Goal: Task Accomplishment & Management: Use online tool/utility

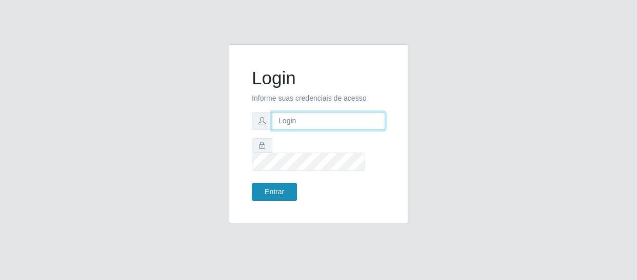
type input "[EMAIL_ADDRESS][DOMAIN_NAME]"
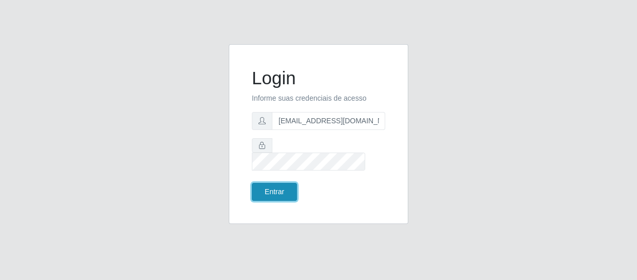
click at [288, 183] on button "Entrar" at bounding box center [274, 192] width 45 height 18
click at [279, 185] on button "Entrar" at bounding box center [274, 192] width 45 height 18
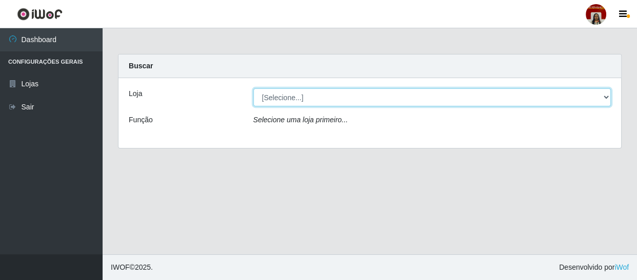
click at [297, 97] on select "[Selecione...] Mar Vermelho - Loja 04" at bounding box center [432, 97] width 358 height 18
select select "251"
click at [253, 88] on select "[Selecione...] Mar Vermelho - Loja 04" at bounding box center [432, 97] width 358 height 18
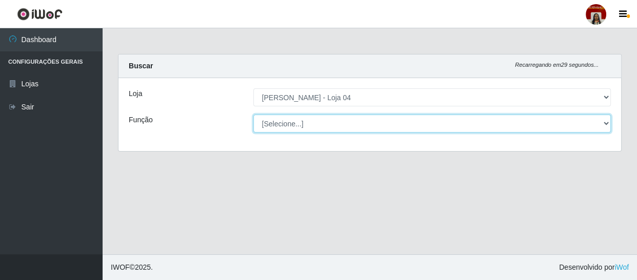
drag, startPoint x: 311, startPoint y: 129, endPoint x: 310, endPoint y: 123, distance: 6.2
click at [311, 129] on select "[Selecione...] ASG ASG + ASG ++ Auxiliar de Depósito Auxiliar de Depósito + Aux…" at bounding box center [432, 123] width 358 height 18
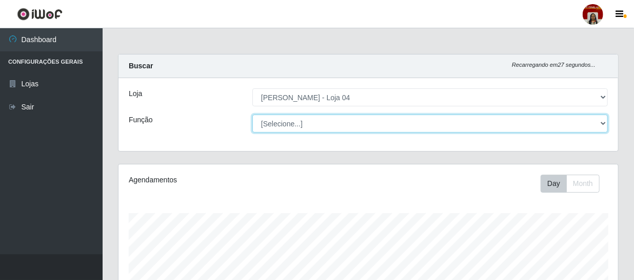
scroll to position [213, 500]
select select "22"
click at [252, 114] on select "[Selecione...] ASG ASG + ASG ++ Auxiliar de Depósito Auxiliar de Depósito + Aux…" at bounding box center [429, 123] width 355 height 18
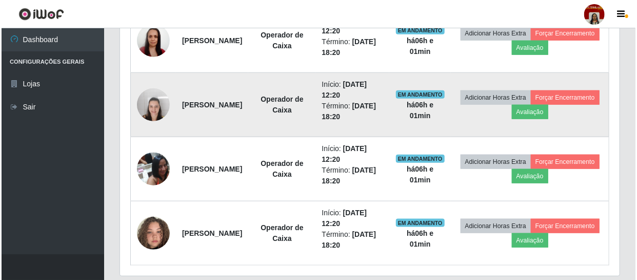
scroll to position [475, 0]
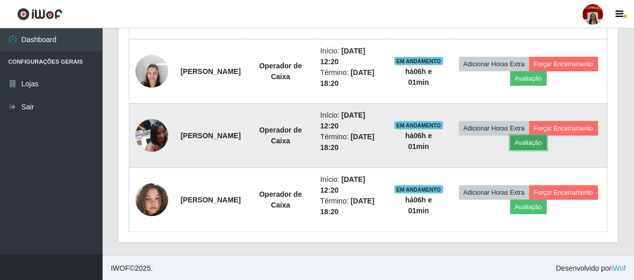
click at [547, 140] on button "Avaliação" at bounding box center [528, 142] width 36 height 14
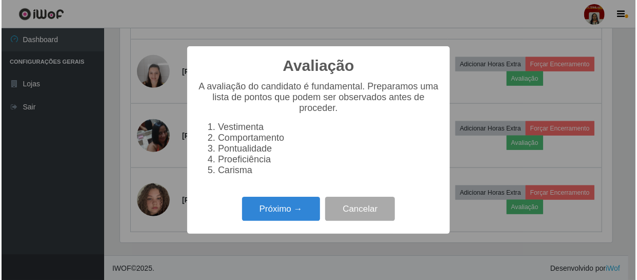
scroll to position [213, 495]
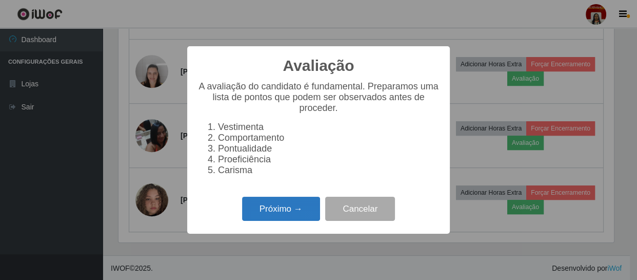
click at [285, 220] on button "Próximo →" at bounding box center [281, 208] width 78 height 24
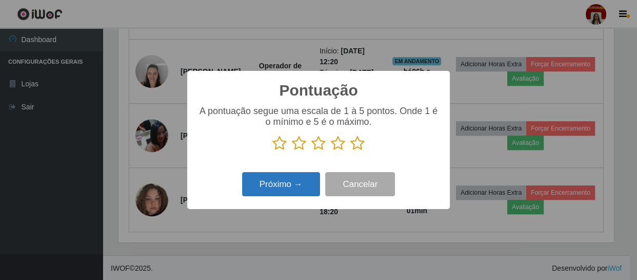
scroll to position [512767, 512484]
click at [351, 140] on icon at bounding box center [357, 142] width 14 height 15
click at [350, 151] on input "radio" at bounding box center [350, 151] width 0 height 0
click at [292, 189] on button "Próximo →" at bounding box center [281, 184] width 78 height 24
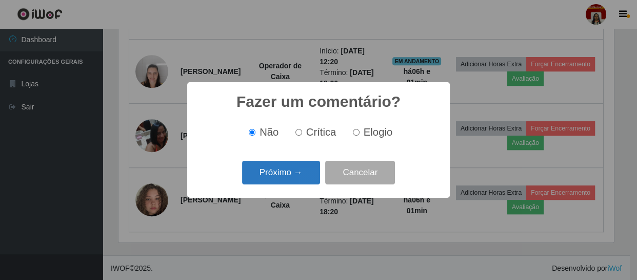
click at [298, 176] on button "Próximo →" at bounding box center [281, 173] width 78 height 24
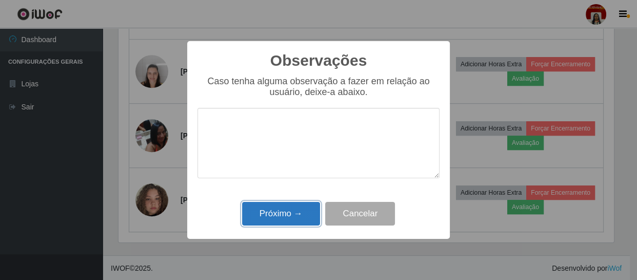
click at [297, 207] on button "Próximo →" at bounding box center [281, 214] width 78 height 24
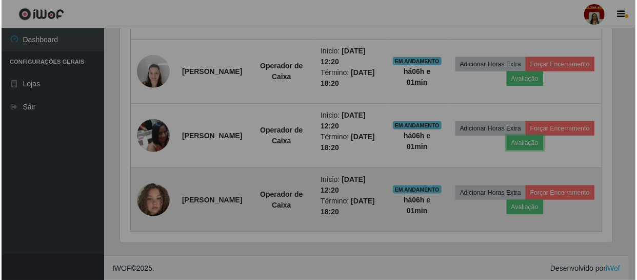
scroll to position [213, 500]
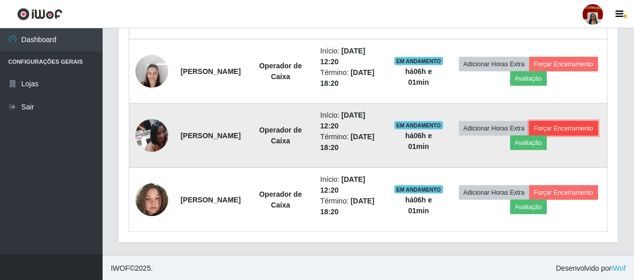
click at [529, 135] on button "Forçar Encerramento" at bounding box center [563, 128] width 69 height 14
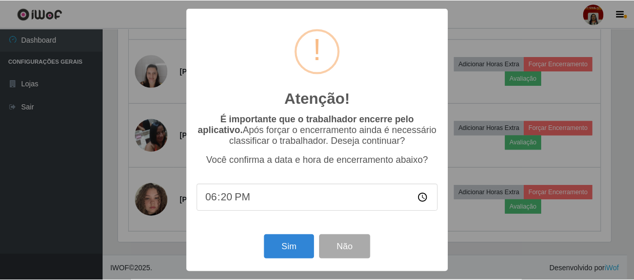
scroll to position [213, 495]
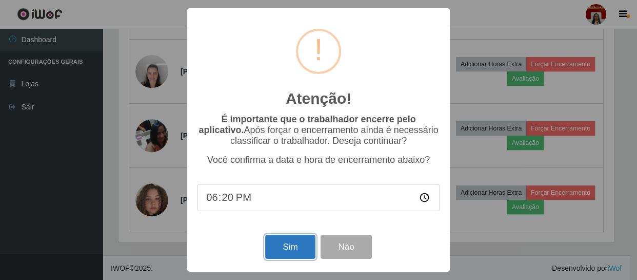
click at [300, 248] on button "Sim" at bounding box center [290, 246] width 50 height 24
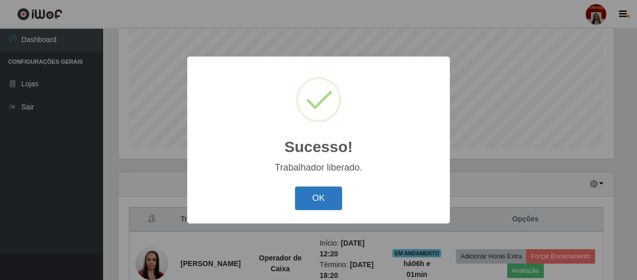
click at [335, 201] on button "OK" at bounding box center [319, 198] width 48 height 24
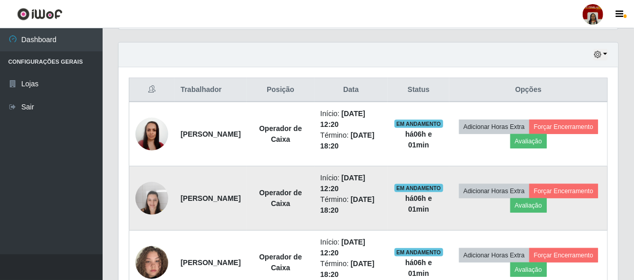
scroll to position [359, 0]
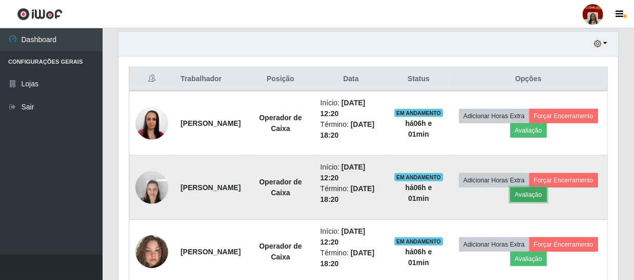
click at [547, 190] on button "Avaliação" at bounding box center [528, 194] width 36 height 14
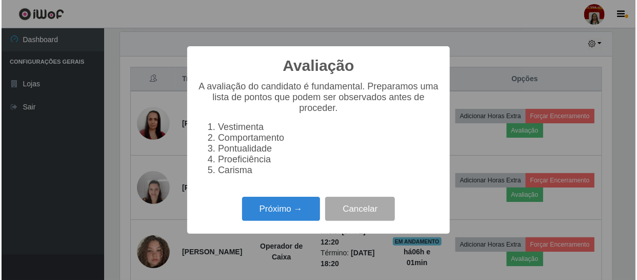
scroll to position [213, 495]
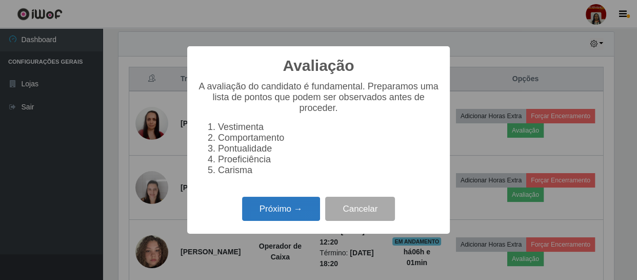
click at [288, 220] on button "Próximo →" at bounding box center [281, 208] width 78 height 24
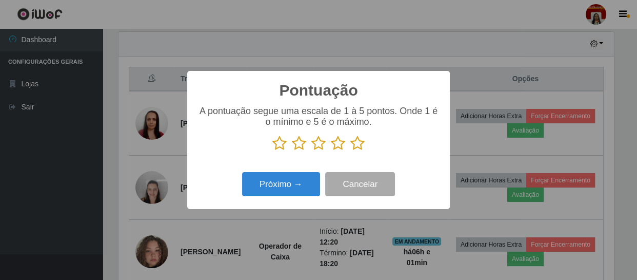
click at [367, 144] on p at bounding box center [318, 142] width 242 height 15
click at [357, 142] on icon at bounding box center [357, 142] width 14 height 15
click at [350, 151] on input "radio" at bounding box center [350, 151] width 0 height 0
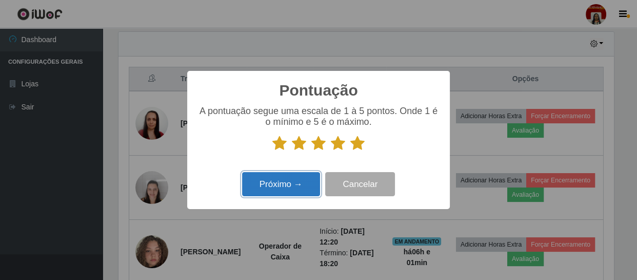
click at [271, 187] on button "Próximo →" at bounding box center [281, 184] width 78 height 24
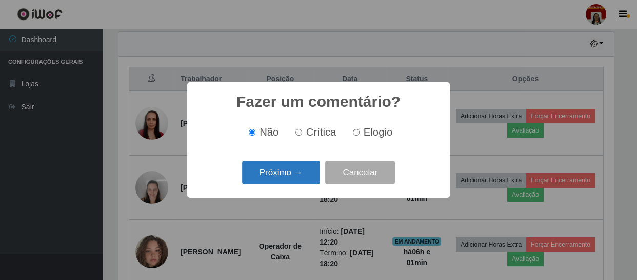
click at [277, 177] on button "Próximo →" at bounding box center [281, 173] width 78 height 24
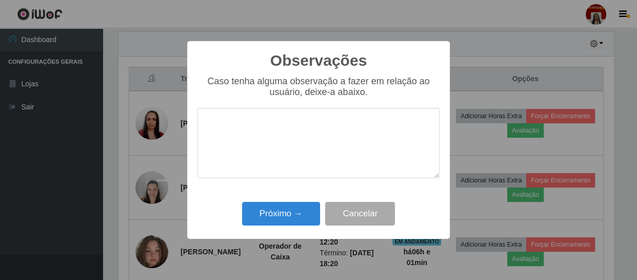
click at [281, 201] on div "Próximo → Cancelar" at bounding box center [318, 213] width 242 height 29
click at [284, 210] on button "Próximo →" at bounding box center [281, 214] width 78 height 24
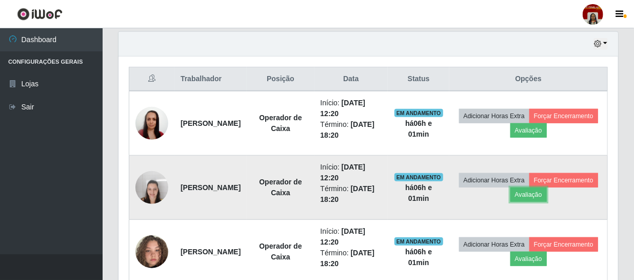
scroll to position [213, 500]
click at [529, 187] on button "Forçar Encerramento" at bounding box center [563, 180] width 69 height 14
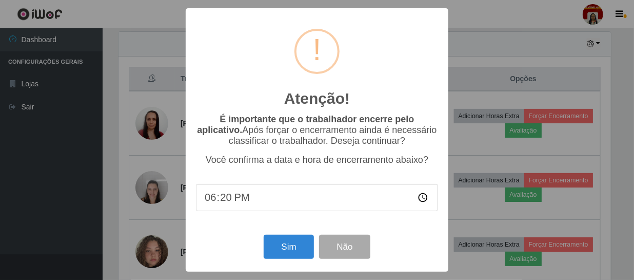
scroll to position [213, 495]
click at [297, 256] on button "Sim" at bounding box center [290, 246] width 50 height 24
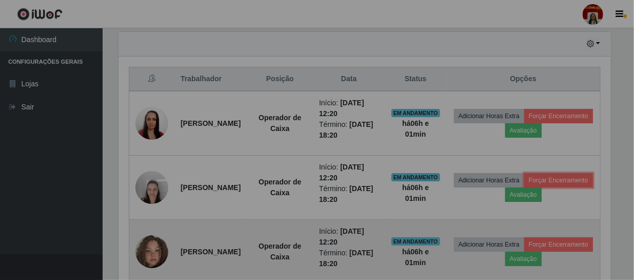
scroll to position [0, 0]
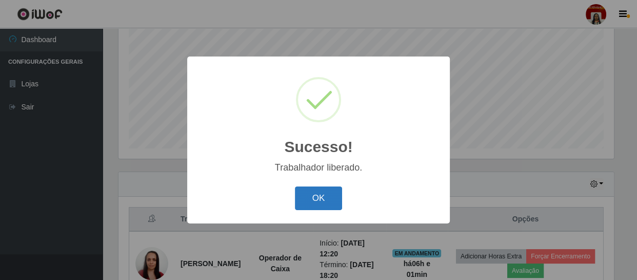
click at [319, 196] on button "OK" at bounding box center [319, 198] width 48 height 24
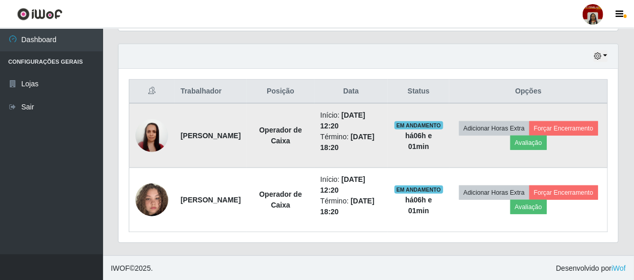
click at [159, 140] on img at bounding box center [151, 135] width 33 height 44
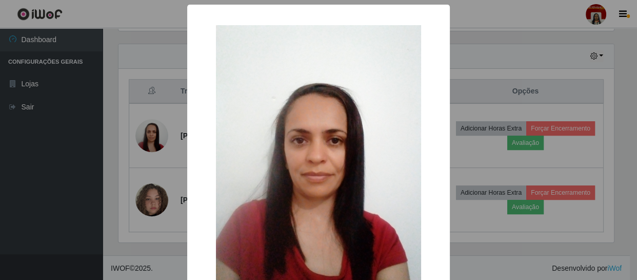
click at [60, 164] on div "× OK Cancel" at bounding box center [318, 140] width 637 height 280
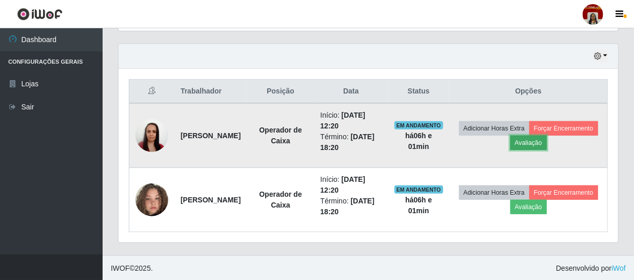
click at [547, 137] on button "Avaliação" at bounding box center [528, 142] width 36 height 14
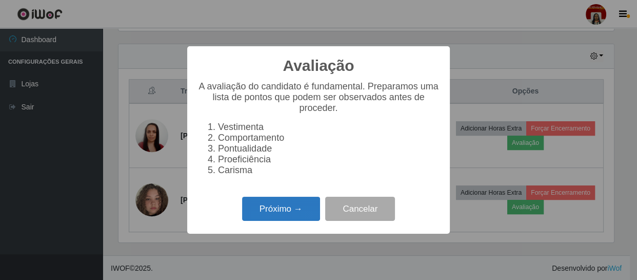
click at [268, 205] on button "Próximo →" at bounding box center [281, 208] width 78 height 24
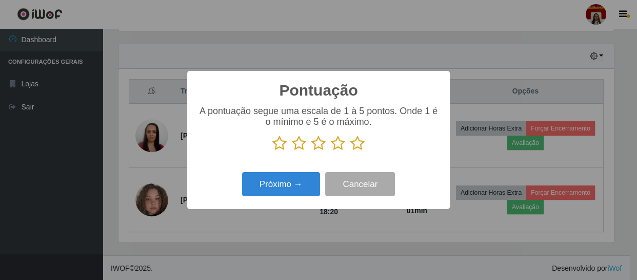
click at [361, 148] on icon at bounding box center [357, 142] width 14 height 15
click at [350, 151] on input "radio" at bounding box center [350, 151] width 0 height 0
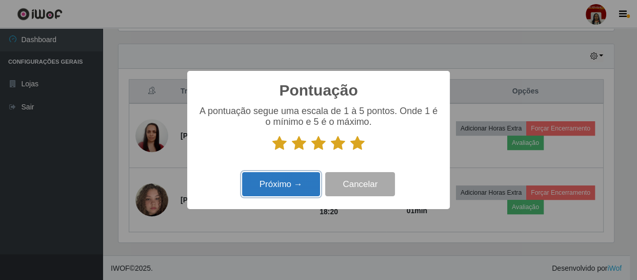
click at [284, 176] on button "Próximo →" at bounding box center [281, 184] width 78 height 24
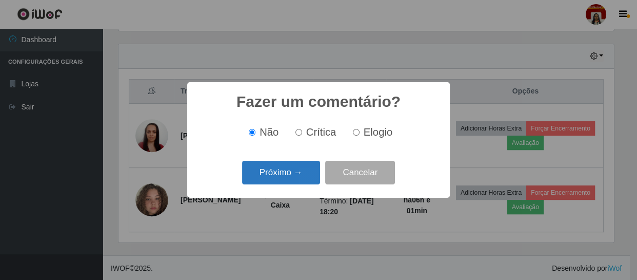
click at [299, 170] on button "Próximo →" at bounding box center [281, 173] width 78 height 24
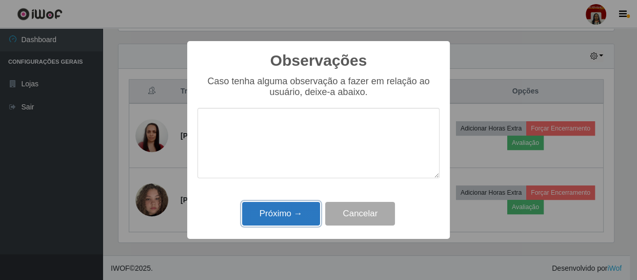
click at [297, 215] on button "Próximo →" at bounding box center [281, 214] width 78 height 24
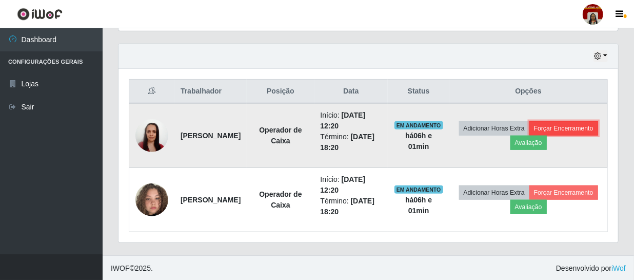
click at [529, 135] on button "Forçar Encerramento" at bounding box center [563, 128] width 69 height 14
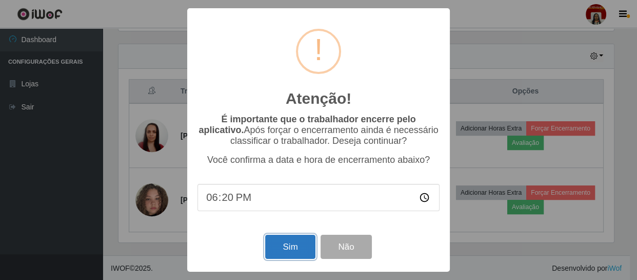
click at [298, 248] on button "Sim" at bounding box center [290, 246] width 50 height 24
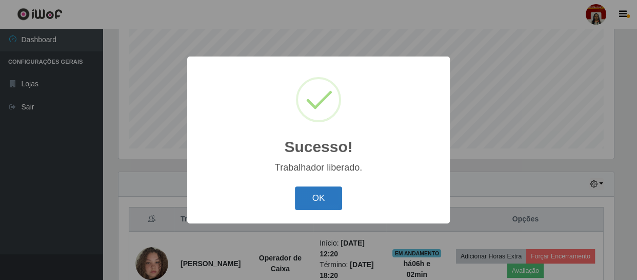
click at [325, 197] on button "OK" at bounding box center [319, 198] width 48 height 24
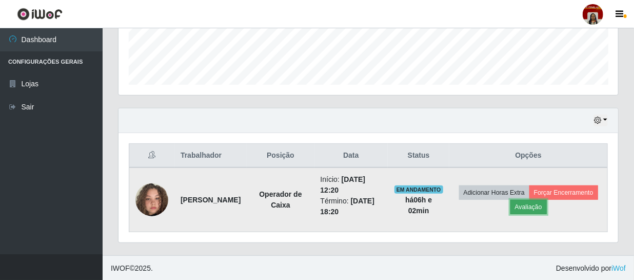
click at [547, 200] on button "Avaliação" at bounding box center [528, 207] width 36 height 14
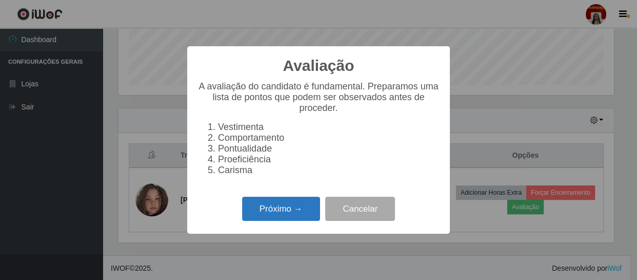
click at [263, 219] on button "Próximo →" at bounding box center [281, 208] width 78 height 24
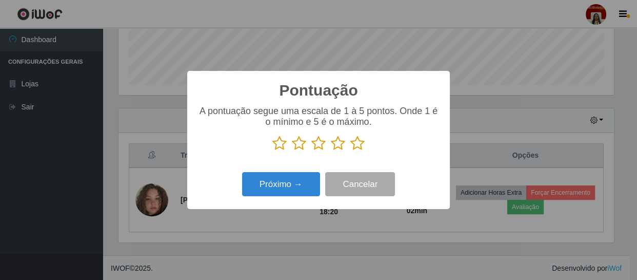
click at [352, 139] on icon at bounding box center [357, 142] width 14 height 15
click at [350, 151] on input "radio" at bounding box center [350, 151] width 0 height 0
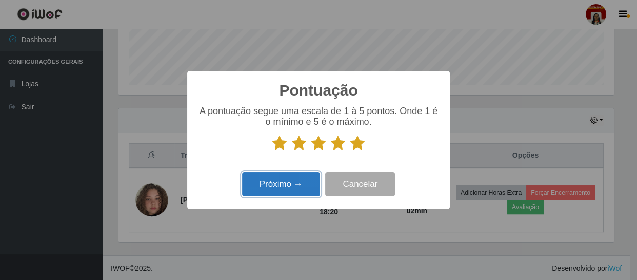
click at [298, 180] on button "Próximo →" at bounding box center [281, 184] width 78 height 24
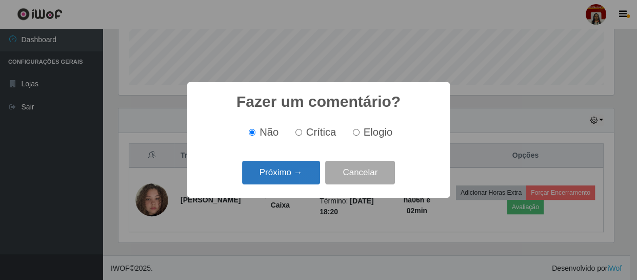
click at [275, 170] on button "Próximo →" at bounding box center [281, 173] width 78 height 24
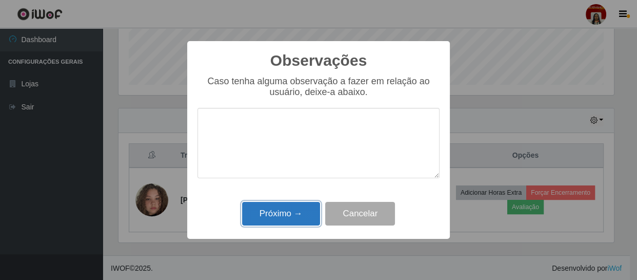
click at [277, 209] on button "Próximo →" at bounding box center [281, 214] width 78 height 24
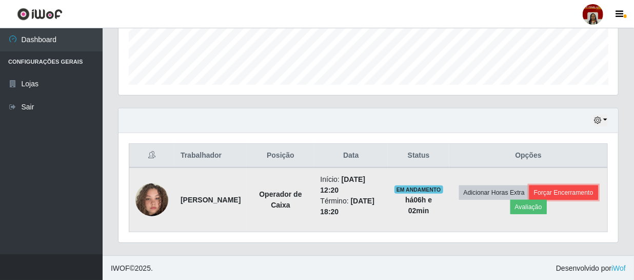
click at [529, 200] on button "Forçar Encerramento" at bounding box center [563, 192] width 69 height 14
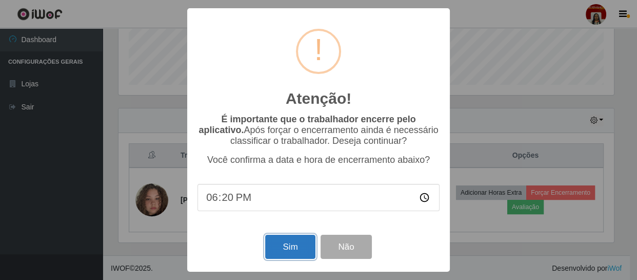
click at [280, 248] on button "Sim" at bounding box center [290, 246] width 50 height 24
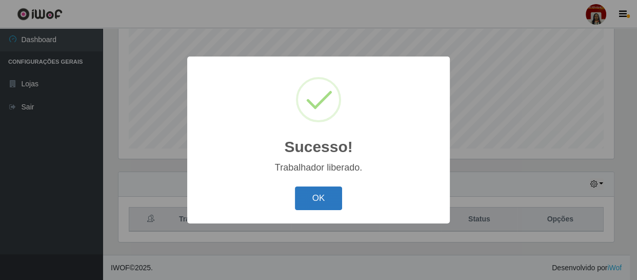
click at [317, 195] on button "OK" at bounding box center [319, 198] width 48 height 24
